Goal: Information Seeking & Learning: Learn about a topic

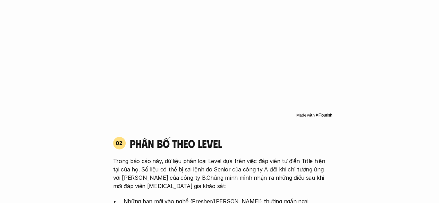
scroll to position [589, 0]
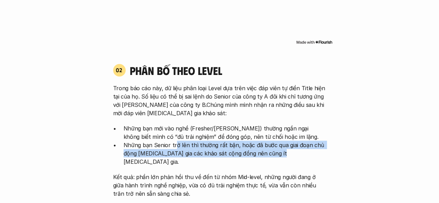
drag, startPoint x: 175, startPoint y: 136, endPoint x: 281, endPoint y: 149, distance: 105.8
click at [281, 149] on p "Những bạn Senior trở lên thì thường rất bận, hoặc đã bước qua giai đoạn chủ độn…" at bounding box center [224, 152] width 202 height 25
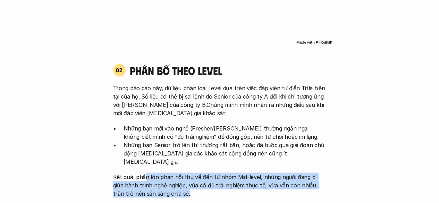
drag, startPoint x: 144, startPoint y: 156, endPoint x: 299, endPoint y: 175, distance: 155.8
click at [299, 175] on p "Kết quả: phần lớn phản hồi thu về đến từ nhóm Mid-level, những người đang ở giữ…" at bounding box center [219, 184] width 213 height 25
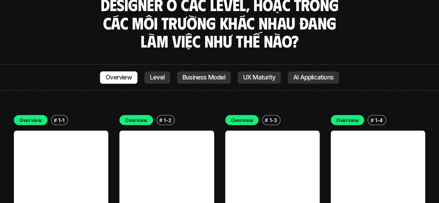
scroll to position [1872, 0]
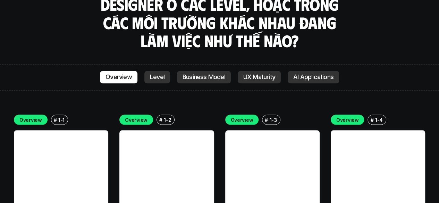
click at [163, 74] on p "Level" at bounding box center [157, 77] width 15 height 7
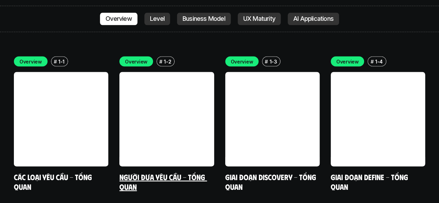
scroll to position [1941, 0]
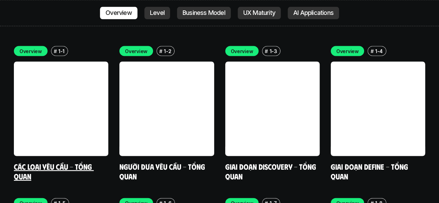
click at [32, 83] on link at bounding box center [61, 108] width 94 height 94
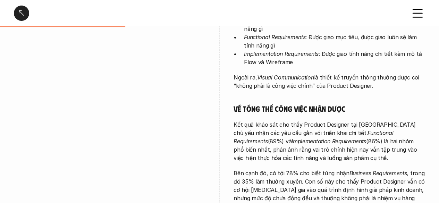
scroll to position [243, 0]
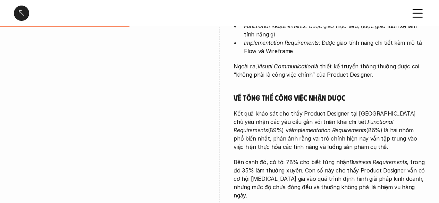
click at [18, 5] on div "Các loại yêu cầu - Tổng quan" at bounding box center [219, 13] width 439 height 26
click at [19, 11] on div at bounding box center [21, 13] width 15 height 15
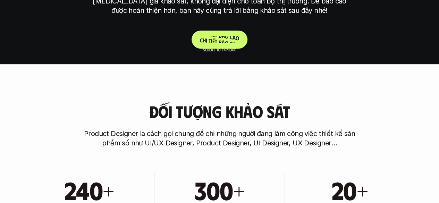
click at [211, 37] on p "C h i t i ế t b á o c á o" at bounding box center [219, 39] width 39 height 7
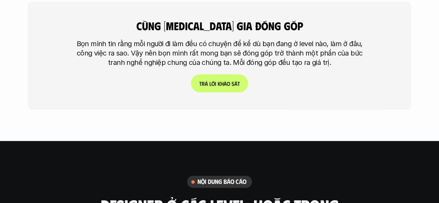
scroll to position [1598, 0]
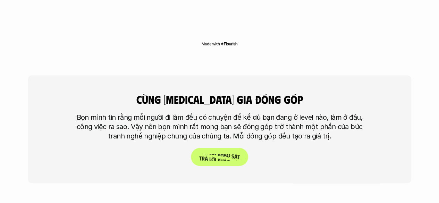
click at [210, 154] on p "T r ả l ờ i k h ả o s á t" at bounding box center [219, 157] width 41 height 7
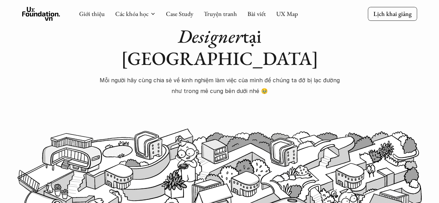
scroll to position [14, 0]
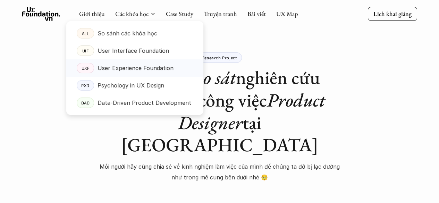
click at [132, 64] on p "User Experience Foundation" at bounding box center [135, 68] width 76 height 10
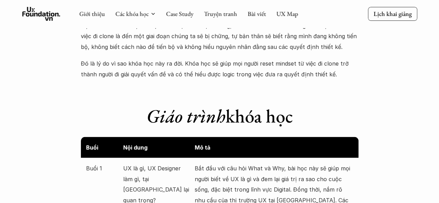
scroll to position [555, 0]
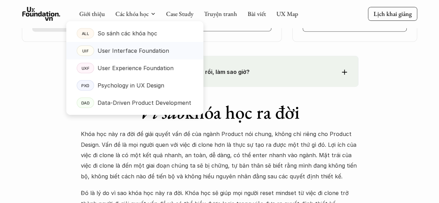
click at [124, 52] on p "User Interface Foundation" at bounding box center [132, 50] width 71 height 10
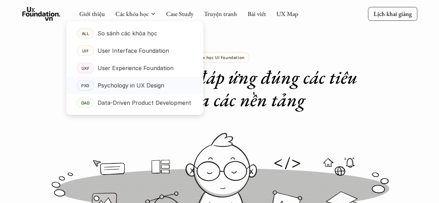
click at [133, 84] on p "Psychology in UX Design" at bounding box center [130, 85] width 67 height 10
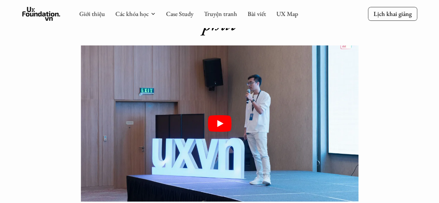
scroll to position [867, 0]
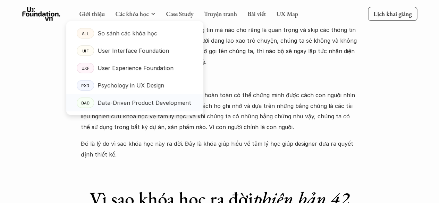
click at [130, 100] on p "Data-Driven Product Development" at bounding box center [144, 102] width 94 height 10
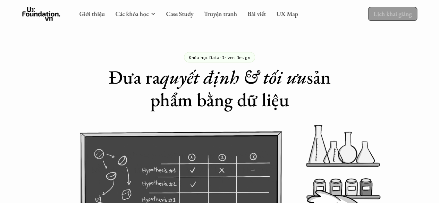
click at [406, 12] on p "Lịch khai giảng" at bounding box center [392, 14] width 38 height 8
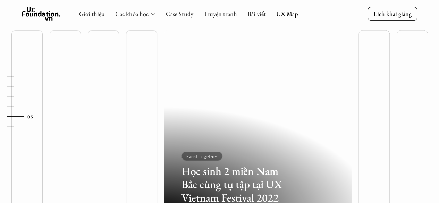
scroll to position [2121, 0]
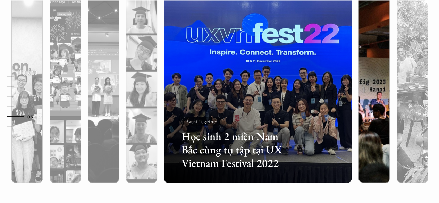
click at [365, 153] on div at bounding box center [373, 126] width 31 height 113
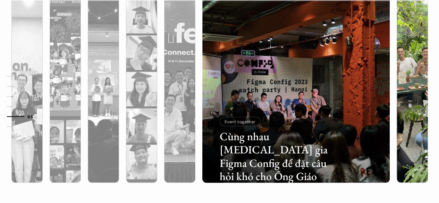
click at [411, 157] on div at bounding box center [411, 126] width 31 height 113
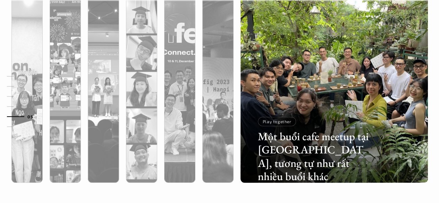
click at [25, 147] on div "01 02 03 04 05 06" at bounding box center [34, 101] width 69 height 203
click at [20, 74] on link "01" at bounding box center [23, 76] width 33 height 8
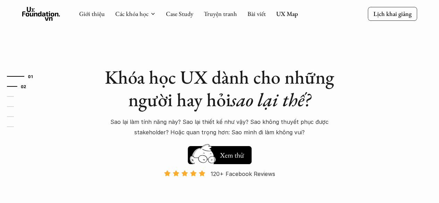
click at [14, 88] on link "02" at bounding box center [23, 86] width 33 height 8
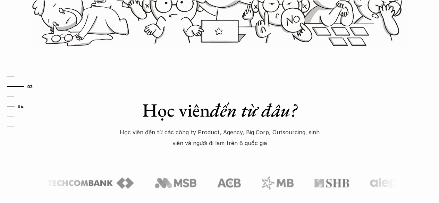
scroll to position [276, 0]
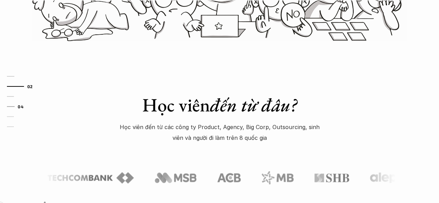
click at [14, 106] on div at bounding box center [11, 106] width 8 height 1
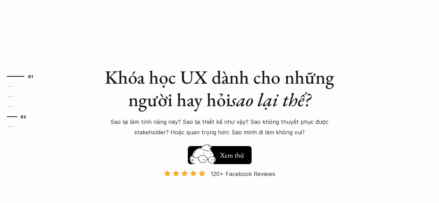
click at [10, 117] on div at bounding box center [12, 116] width 10 height 1
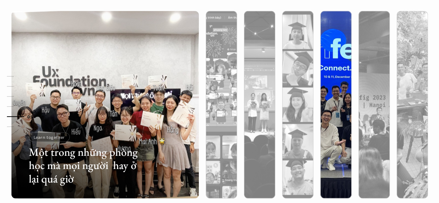
scroll to position [2116, 0]
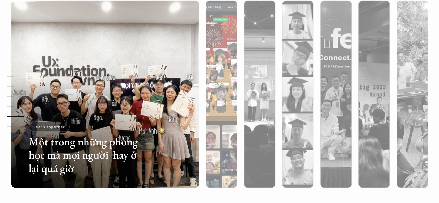
click at [221, 122] on div at bounding box center [221, 131] width 31 height 113
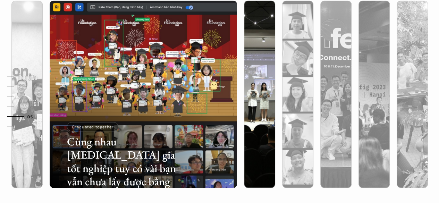
click at [256, 120] on div at bounding box center [259, 131] width 31 height 113
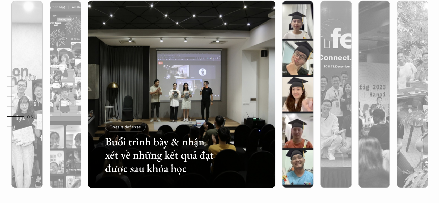
click at [294, 119] on div at bounding box center [297, 131] width 31 height 113
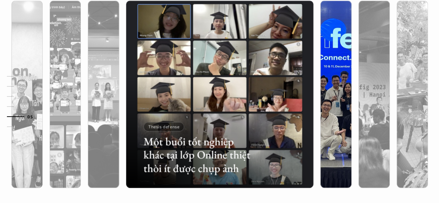
click at [332, 119] on div at bounding box center [335, 131] width 31 height 113
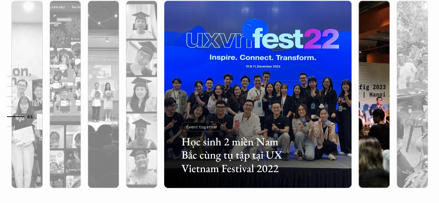
click at [376, 118] on div at bounding box center [373, 131] width 31 height 113
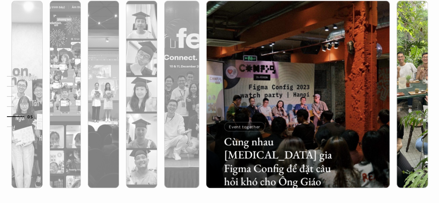
click at [407, 118] on div at bounding box center [411, 131] width 31 height 113
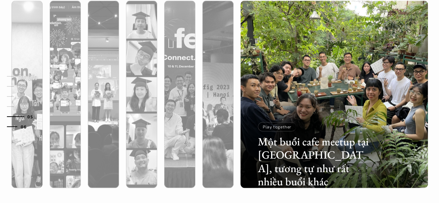
drag, startPoint x: 12, startPoint y: 126, endPoint x: 144, endPoint y: 126, distance: 131.8
click at [12, 126] on div at bounding box center [12, 126] width 10 height 1
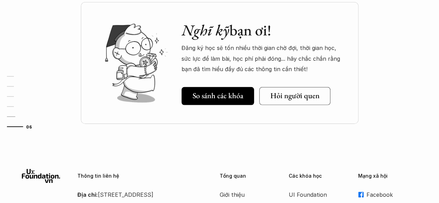
scroll to position [2352, 0]
